Goal: Task Accomplishment & Management: Manage account settings

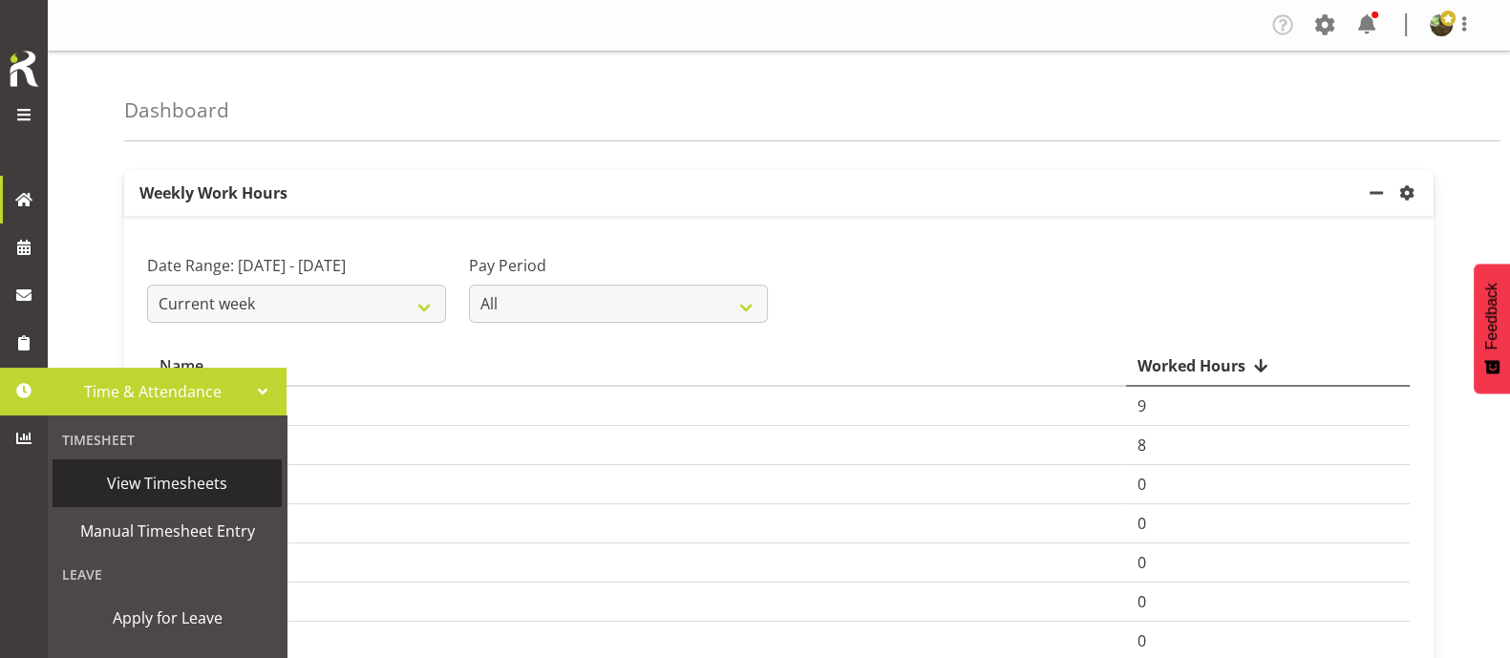
click at [176, 480] on span "View Timesheets" at bounding box center [167, 483] width 210 height 29
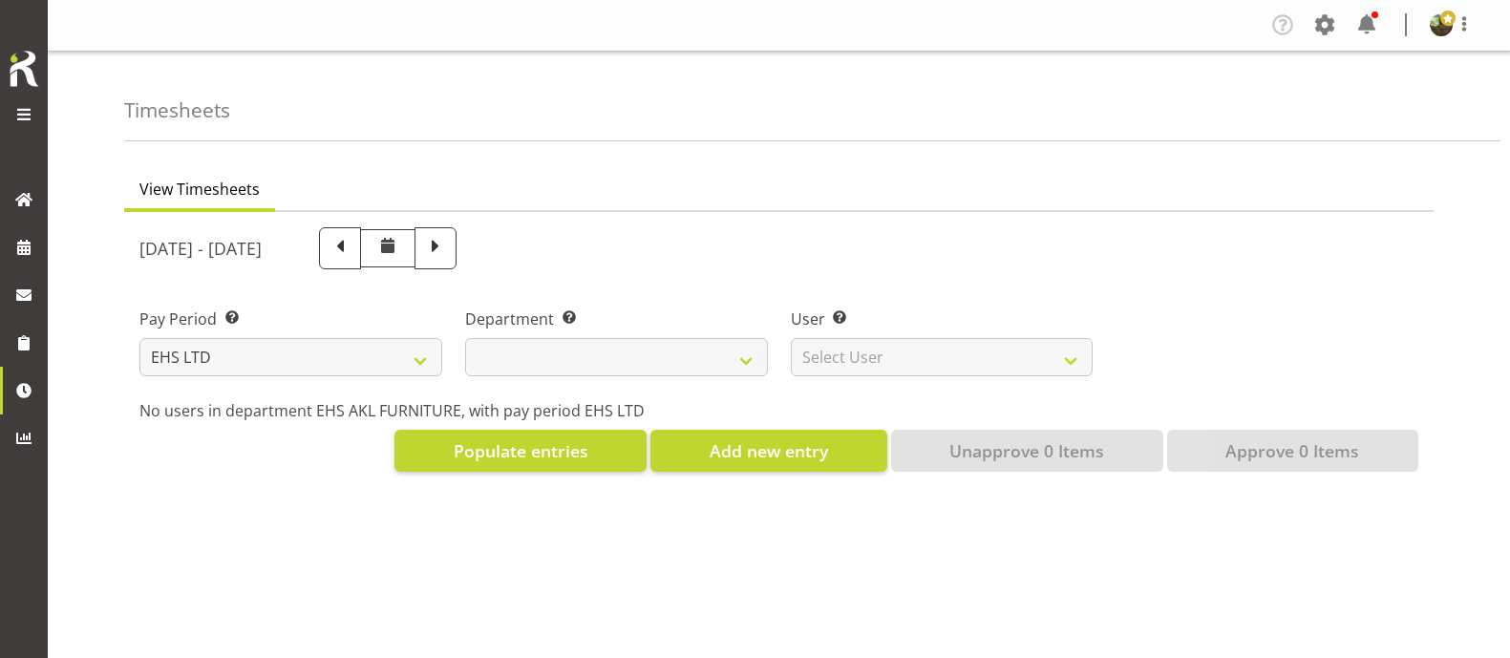
select select "7"
select select
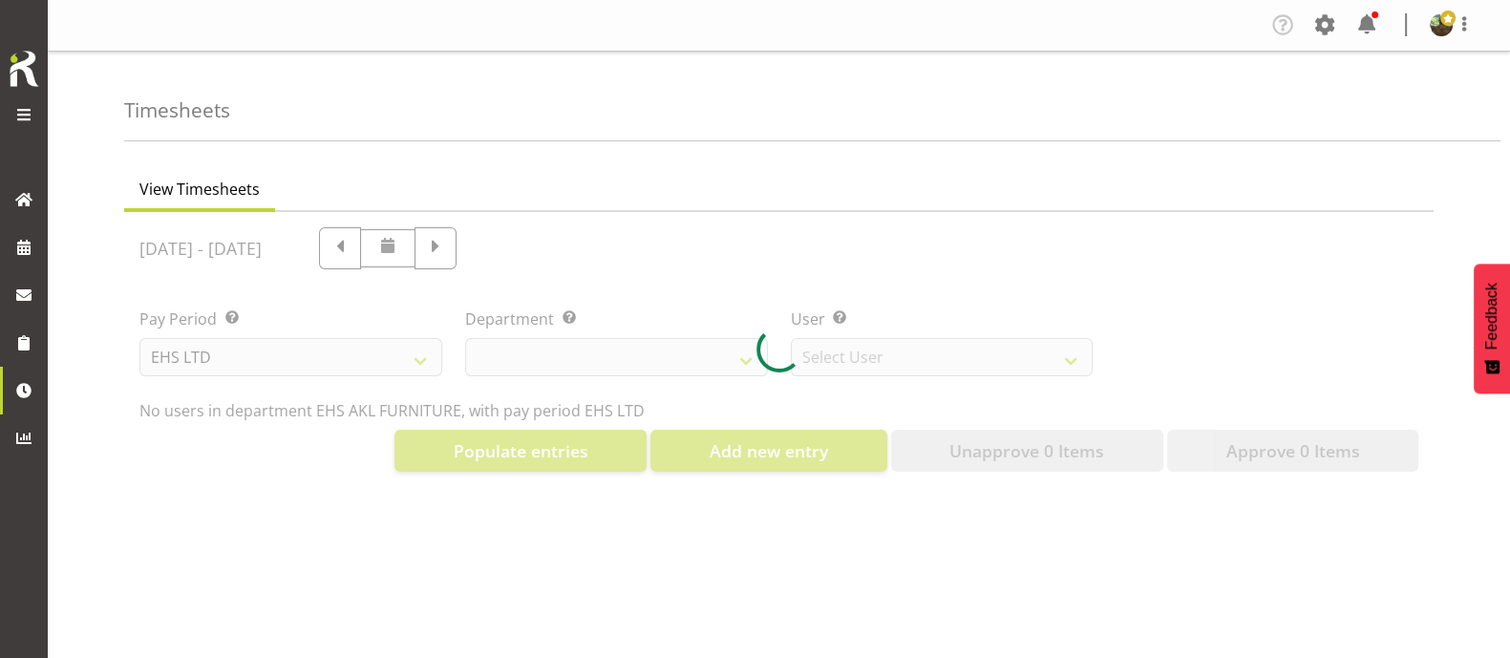
select select "8638"
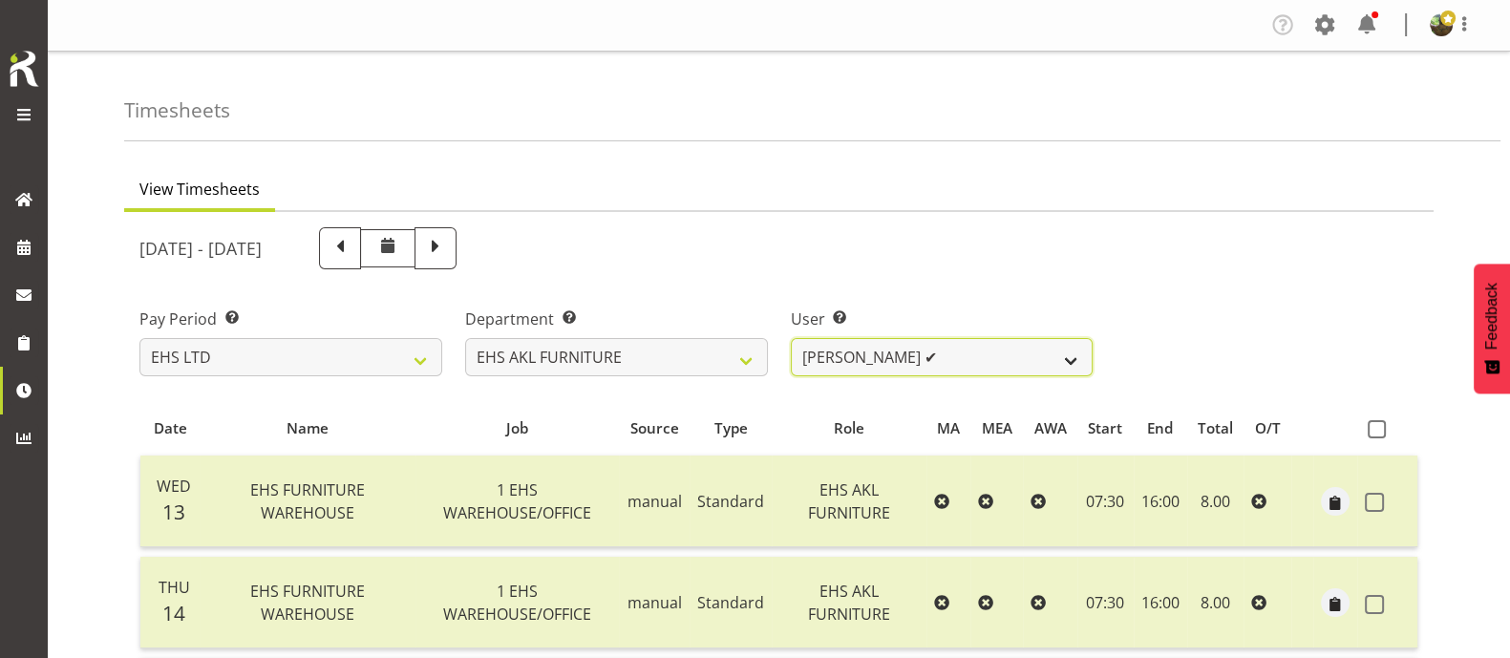
click at [1054, 355] on select "[PERSON_NAME] ✔ [PERSON_NAME] ✔ [PERSON_NAME] ✔ [PERSON_NAME] ✔ [PERSON_NAME] ✔…" at bounding box center [942, 357] width 303 height 38
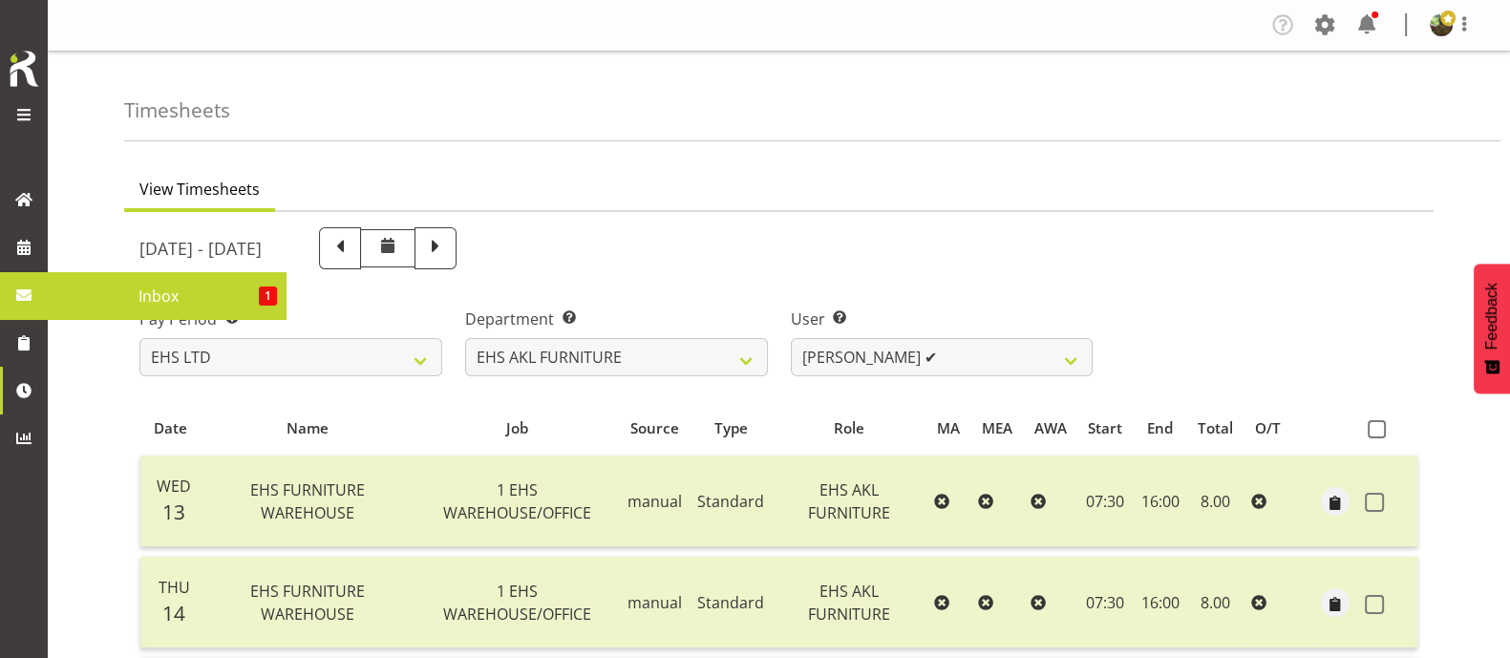
click at [182, 298] on span "Inbox" at bounding box center [158, 296] width 202 height 29
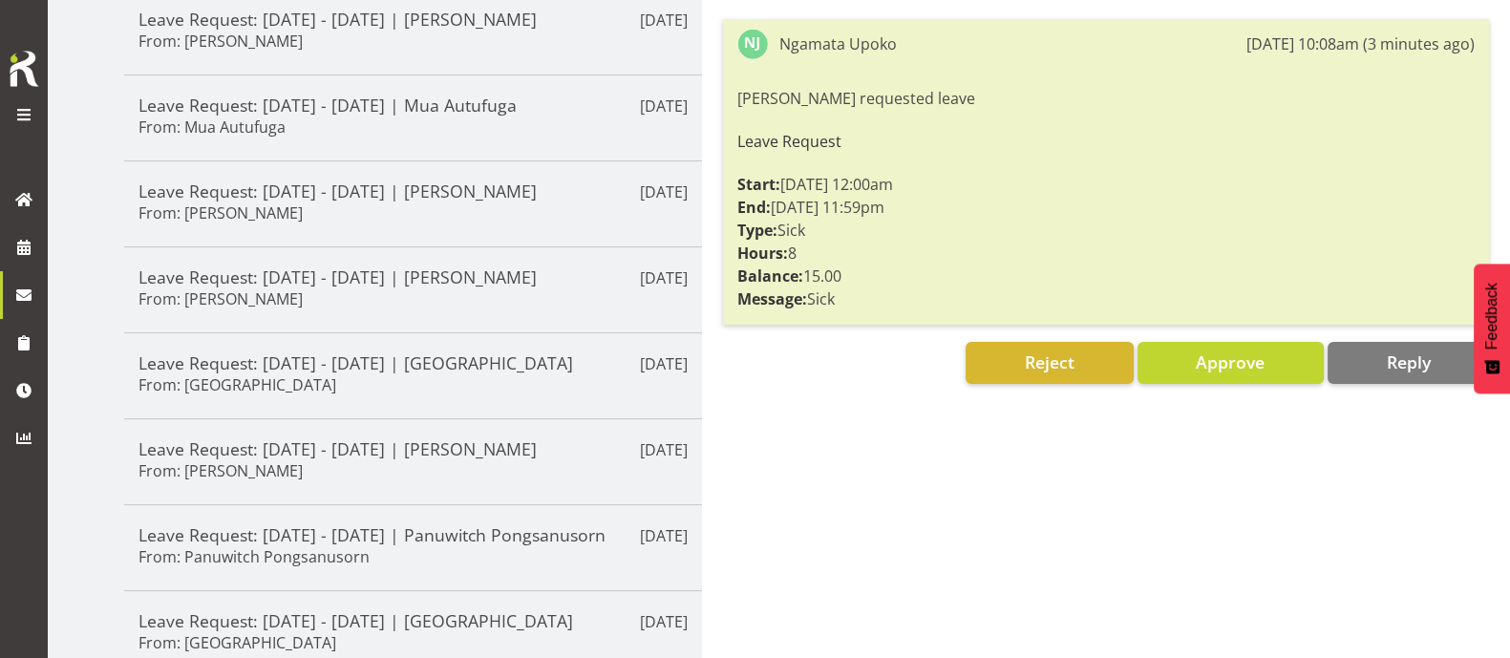
scroll to position [358, 0]
click at [1225, 365] on span "Approve" at bounding box center [1230, 361] width 69 height 23
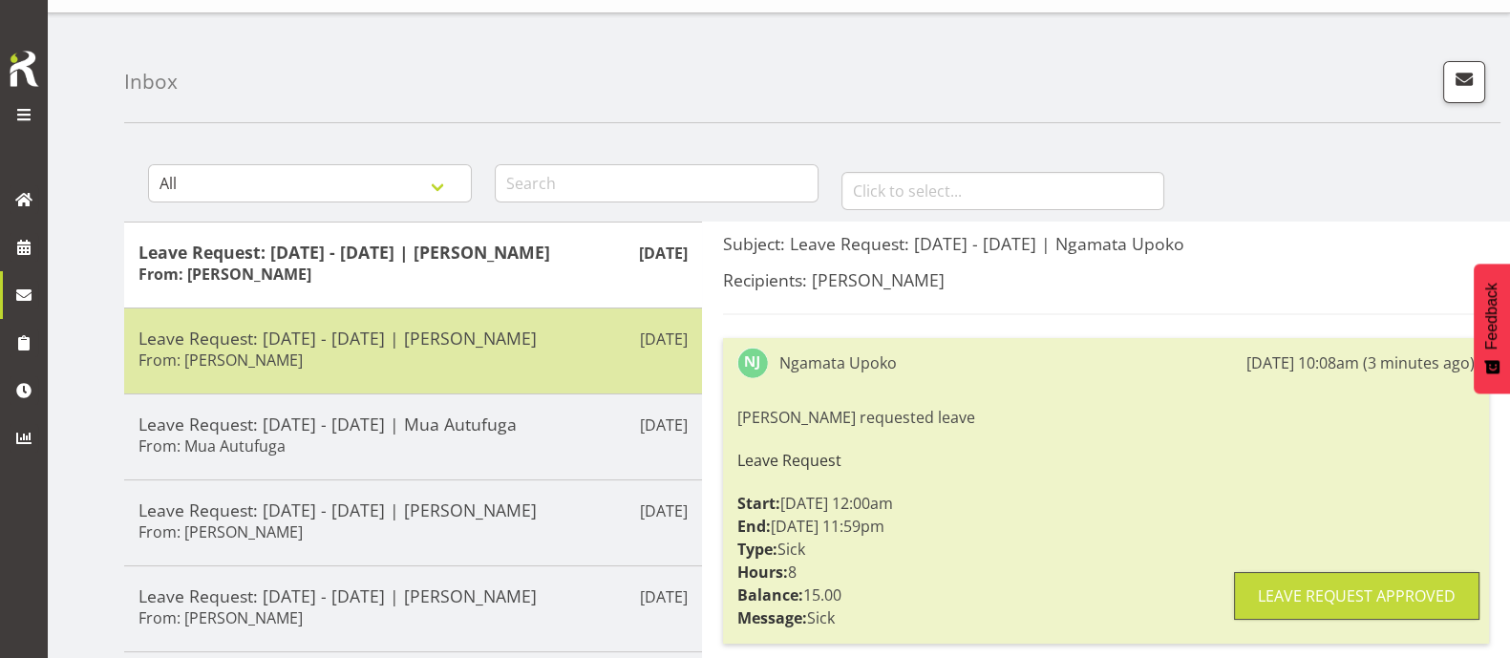
scroll to position [0, 0]
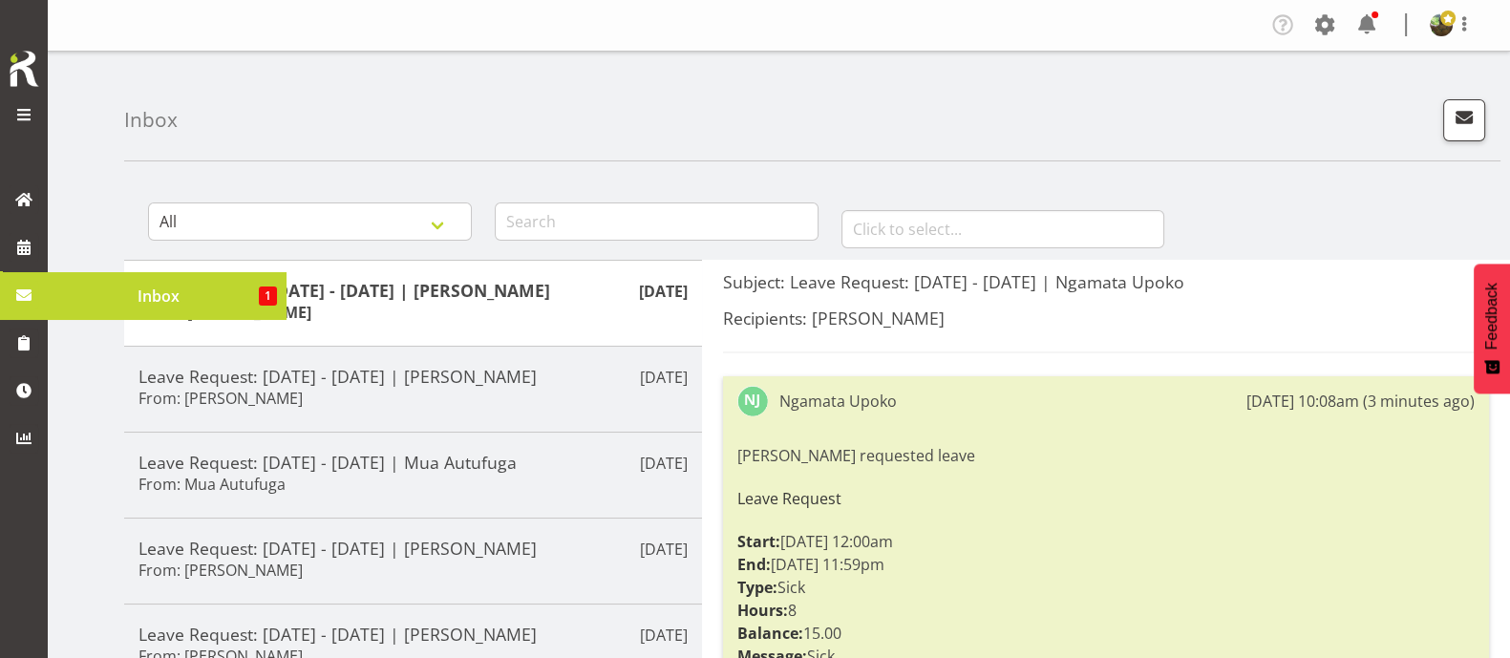
click at [136, 305] on span "Inbox" at bounding box center [158, 296] width 202 height 29
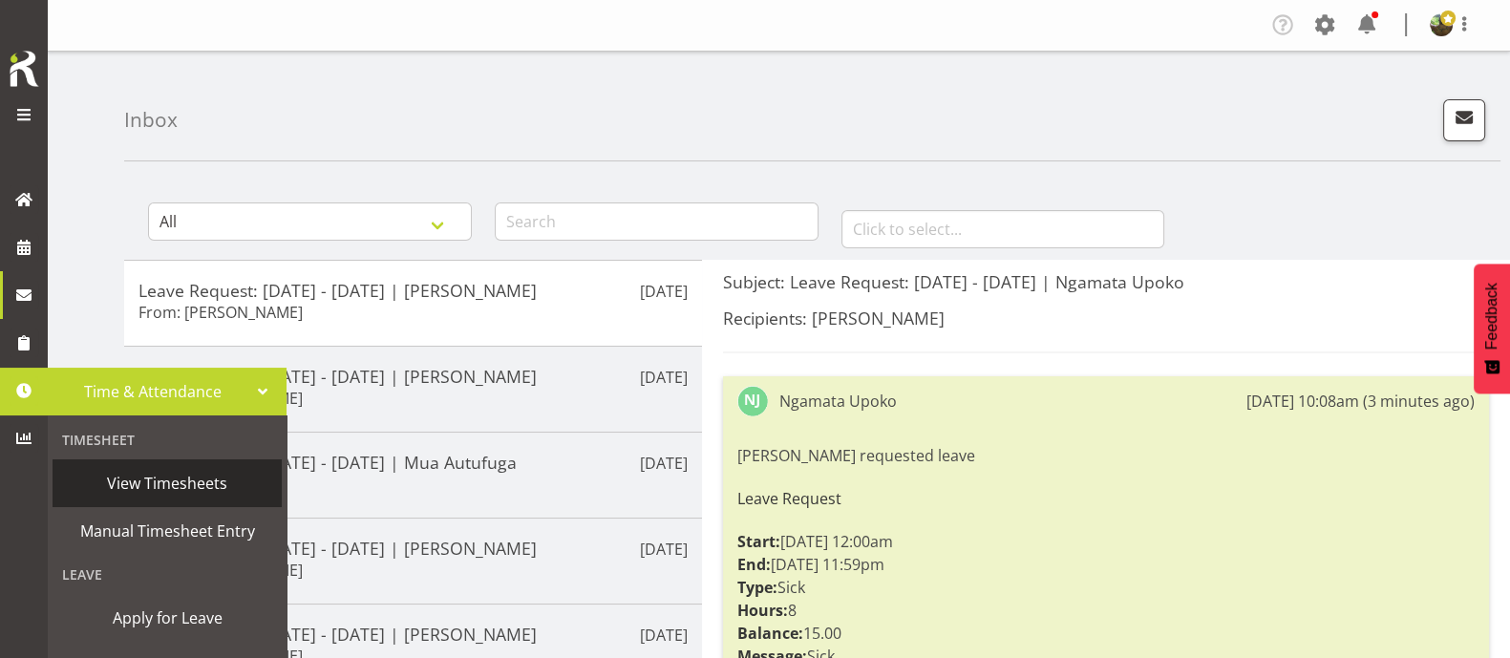
click at [148, 475] on span "View Timesheets" at bounding box center [167, 483] width 210 height 29
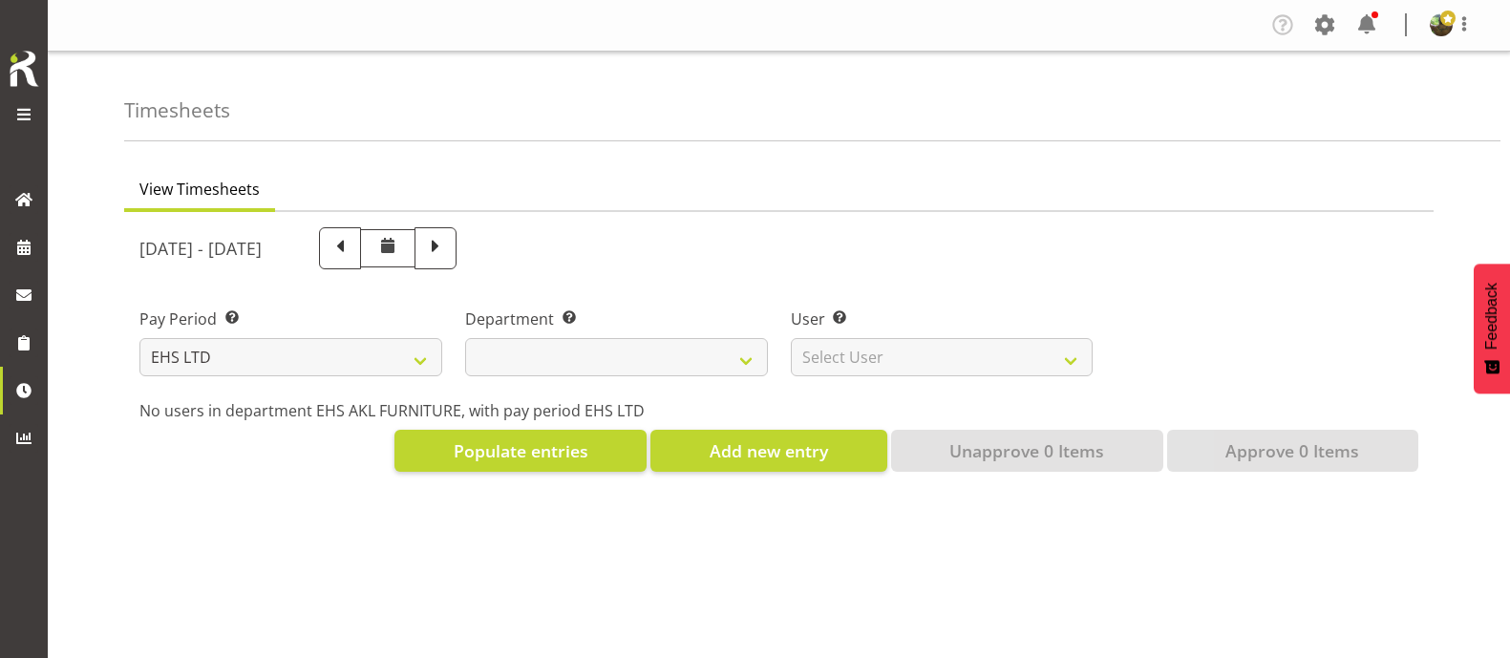
select select "7"
select select
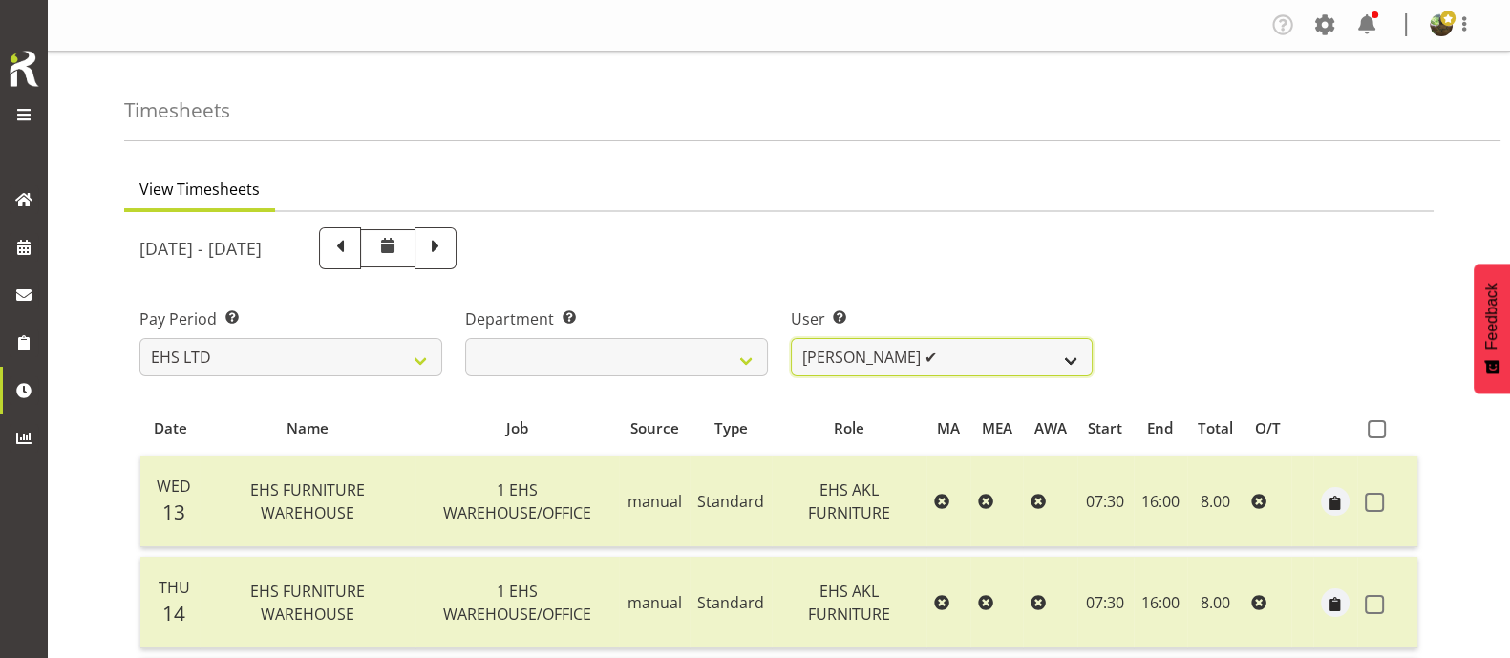
click at [1032, 356] on select "[PERSON_NAME] ✔ [PERSON_NAME] ✔ [PERSON_NAME] ✔ [PERSON_NAME] ✔ [PERSON_NAME] ✔…" at bounding box center [942, 357] width 303 height 38
select select "3423"
click at [791, 338] on select "[PERSON_NAME] ✔ [PERSON_NAME] ✔ [PERSON_NAME] ✔ [PERSON_NAME] ✔ [PERSON_NAME] ✔…" at bounding box center [942, 357] width 303 height 38
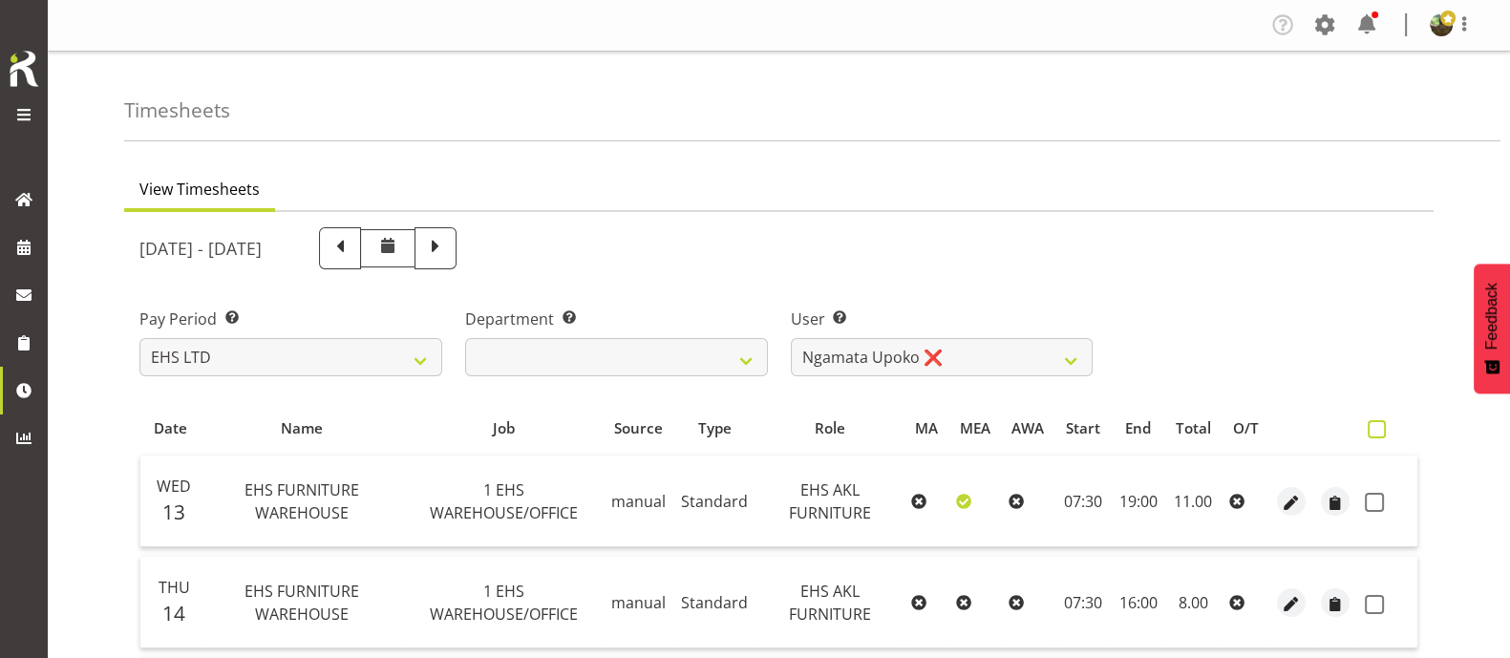
click at [1384, 431] on span at bounding box center [1377, 429] width 18 height 18
click at [1380, 431] on input "checkbox" at bounding box center [1374, 429] width 12 height 12
checkbox input "true"
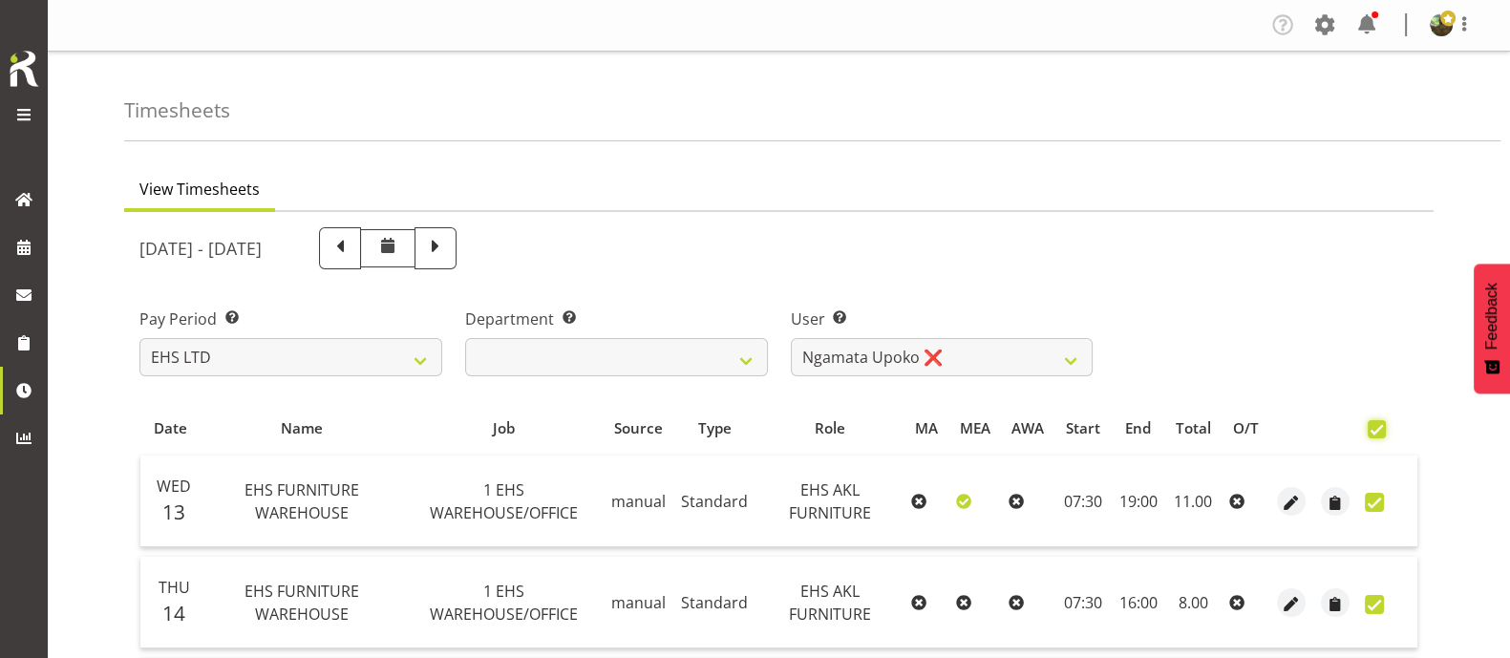
checkbox input "true"
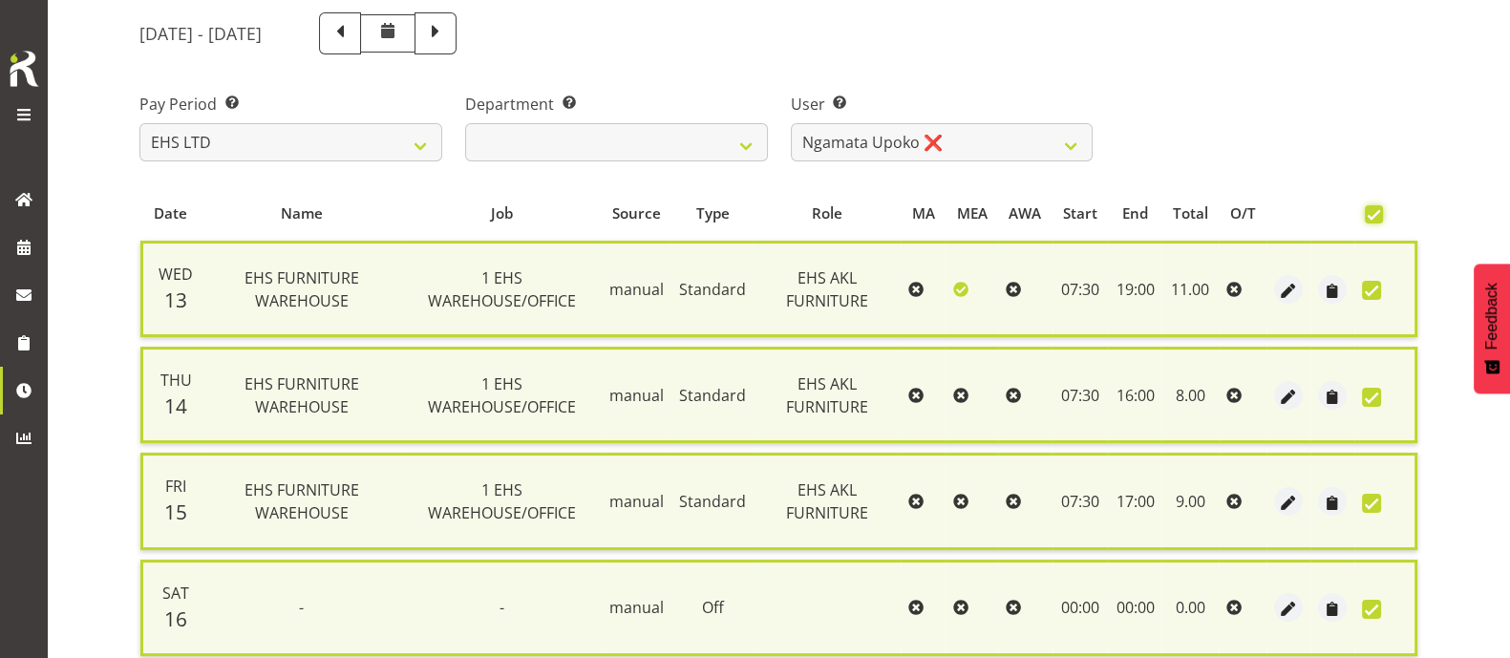
scroll to position [214, 0]
drag, startPoint x: 1426, startPoint y: 2, endPoint x: 1022, endPoint y: 22, distance: 404.6
click at [1022, 22] on div "[DATE] - [DATE]" at bounding box center [615, 34] width 953 height 42
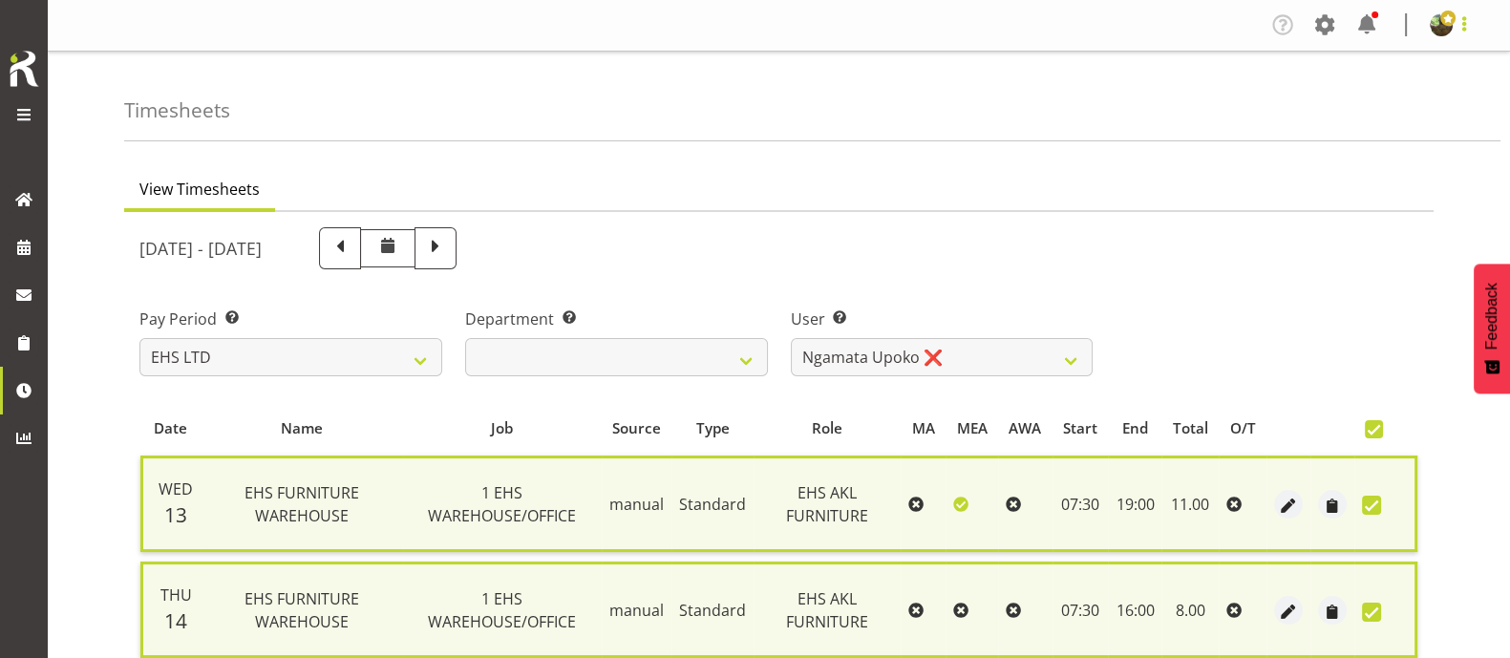
drag, startPoint x: 1468, startPoint y: 16, endPoint x: 1465, endPoint y: 35, distance: 19.3
click at [1468, 17] on span at bounding box center [1464, 23] width 23 height 23
click at [1397, 101] on link "Log Out" at bounding box center [1383, 100] width 183 height 34
